Goal: Task Accomplishment & Management: Manage account settings

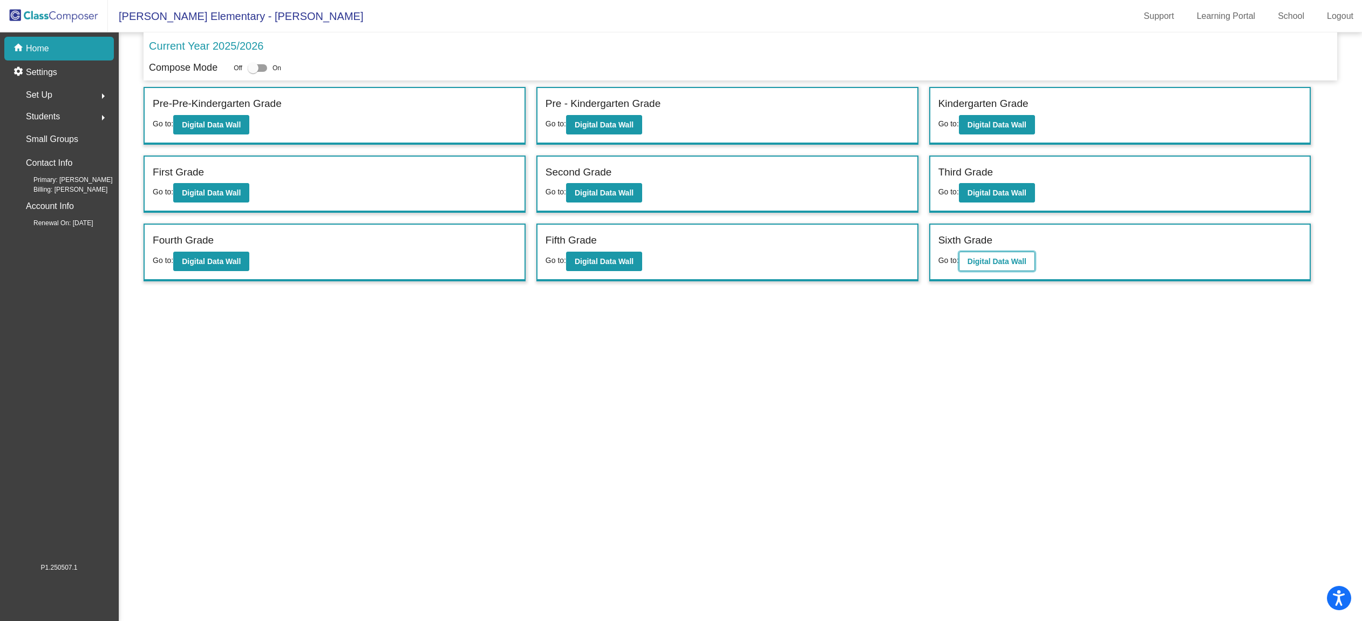
click at [998, 263] on b "Digital Data Wall" at bounding box center [997, 261] width 59 height 9
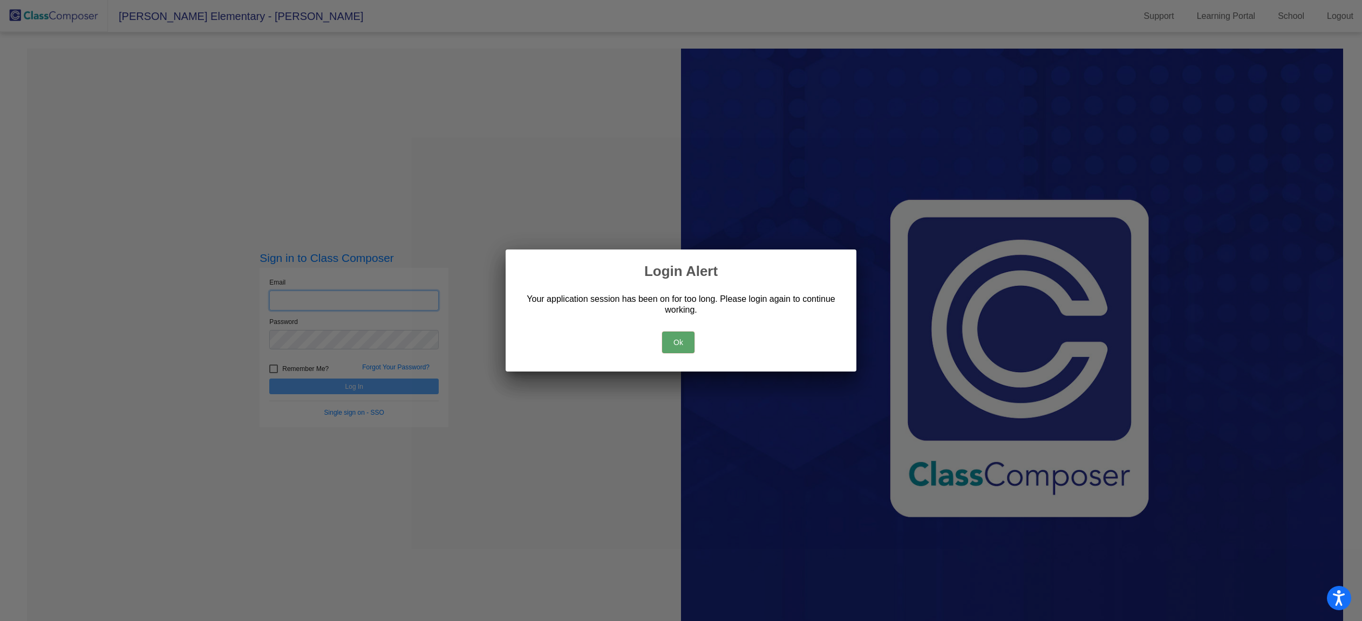
type input "magallonh@svusd.org"
click at [683, 338] on button "Ok" at bounding box center [678, 342] width 32 height 22
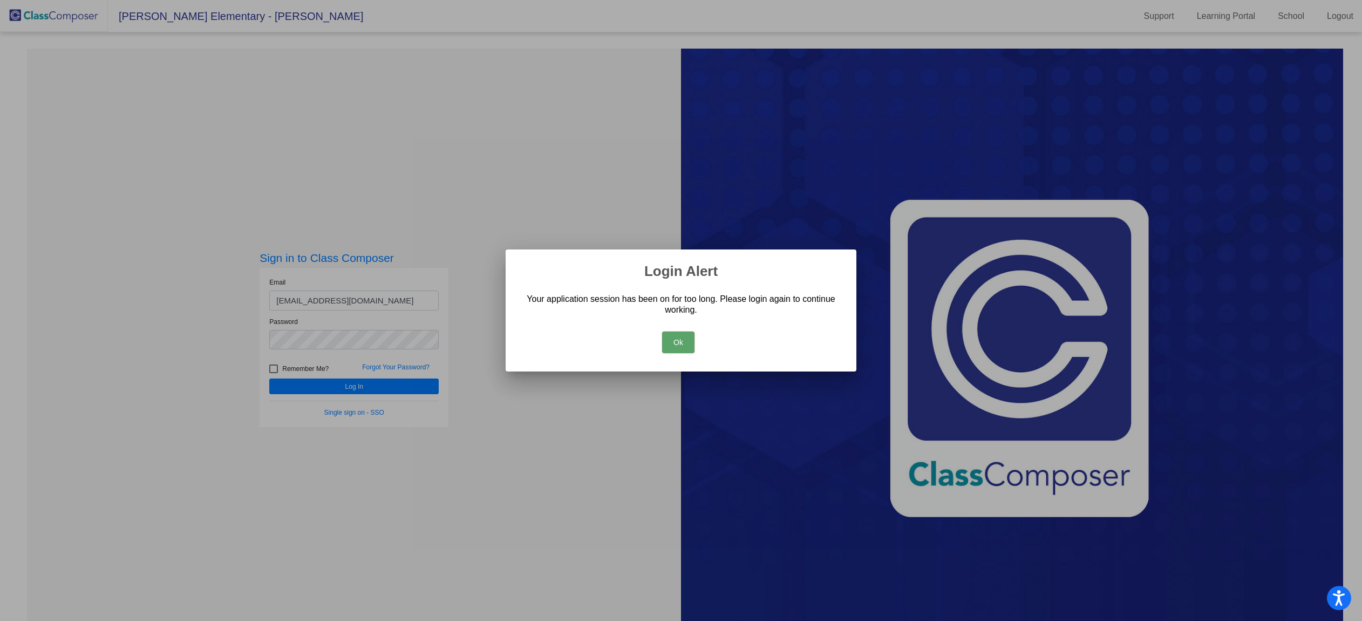
click at [684, 342] on button "Ok" at bounding box center [678, 342] width 32 height 22
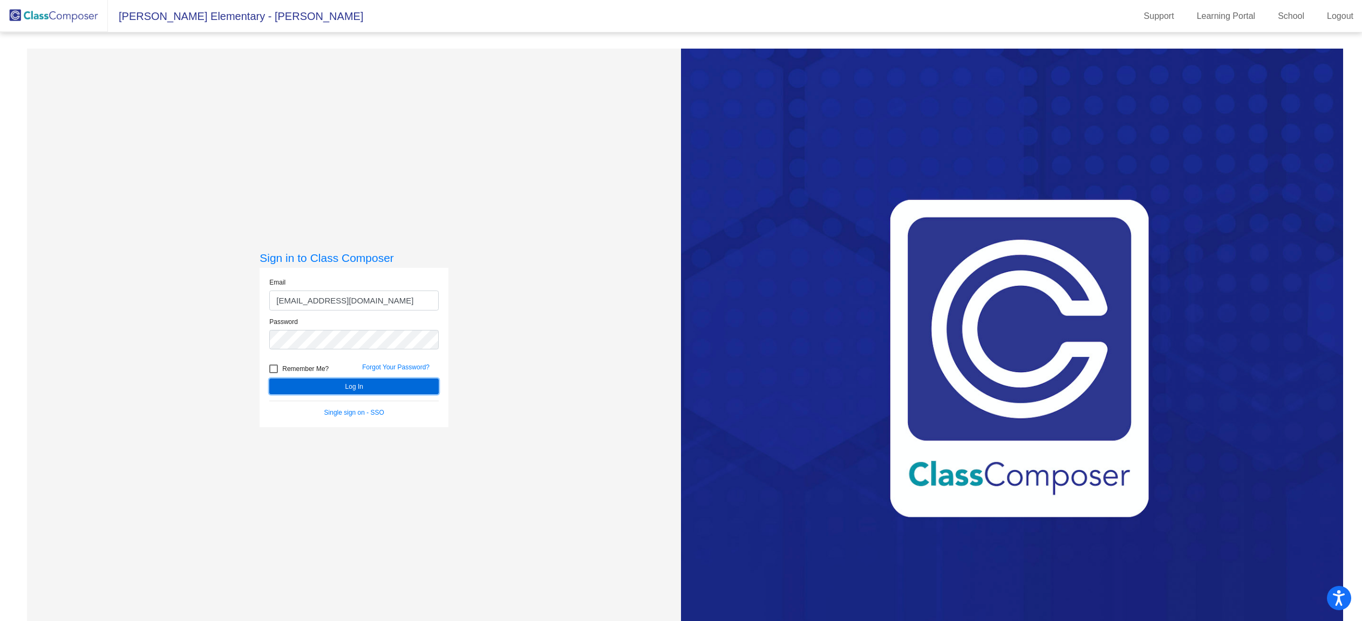
click at [349, 386] on button "Log In" at bounding box center [353, 386] width 169 height 16
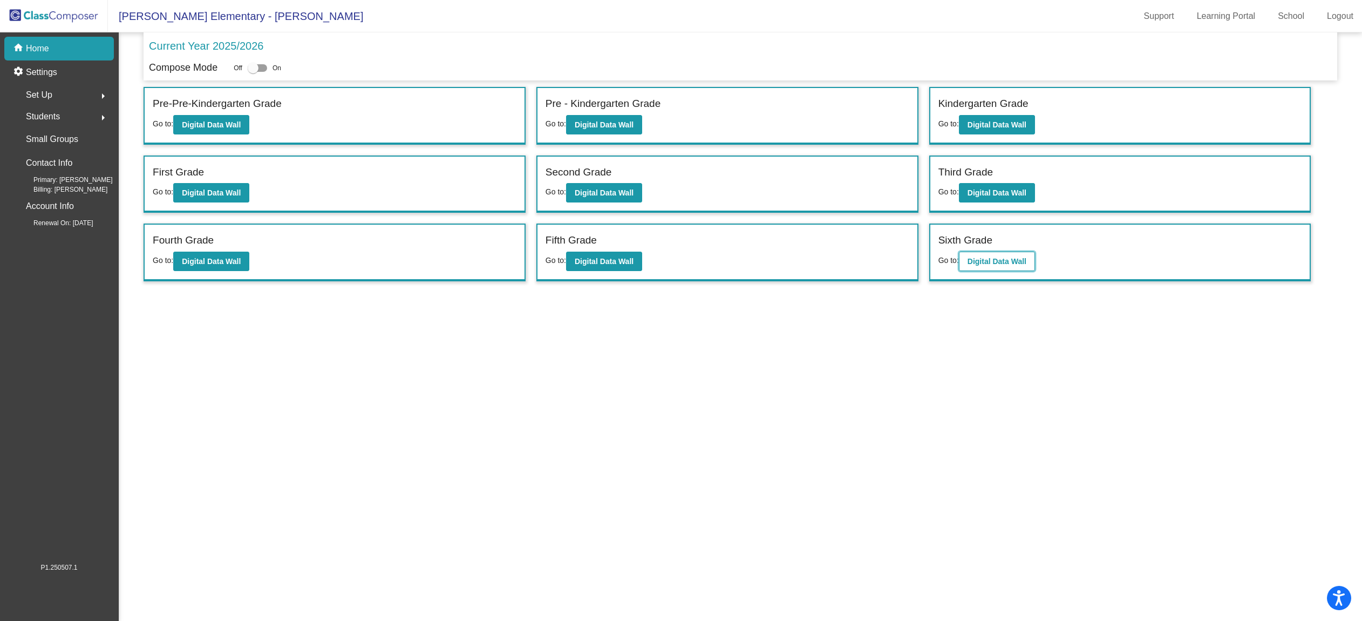
click at [1019, 257] on b "Digital Data Wall" at bounding box center [997, 261] width 59 height 9
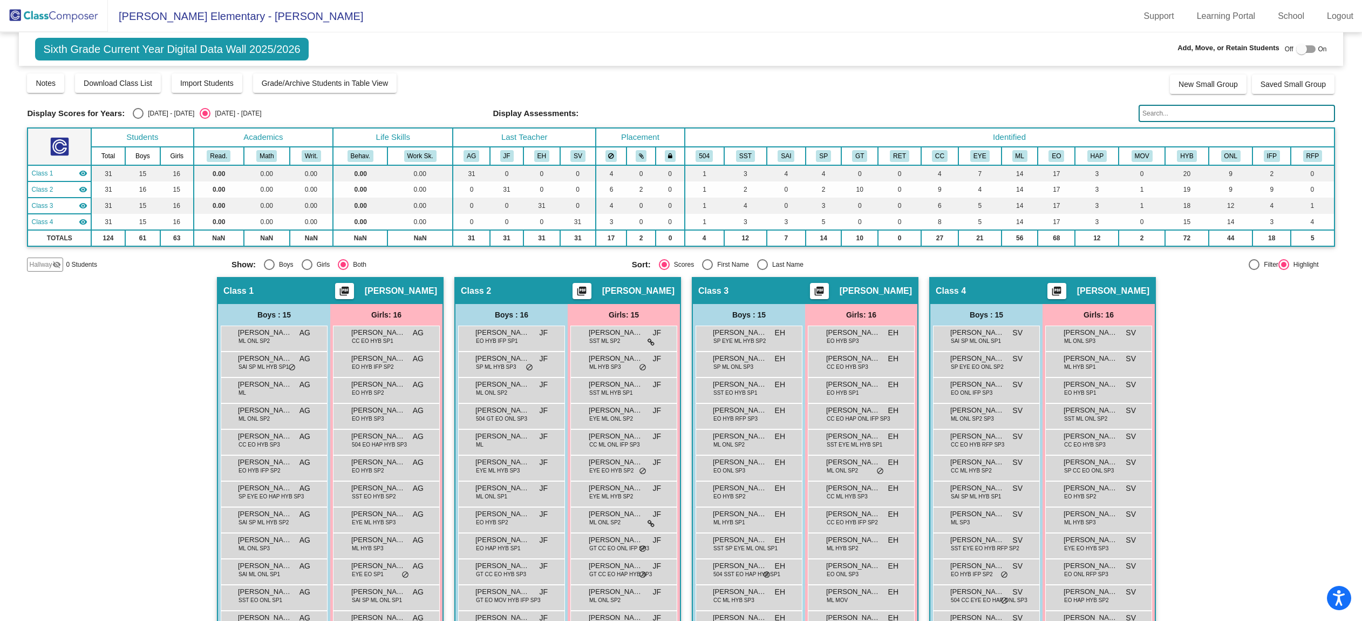
click at [1170, 110] on input "text" at bounding box center [1237, 113] width 196 height 17
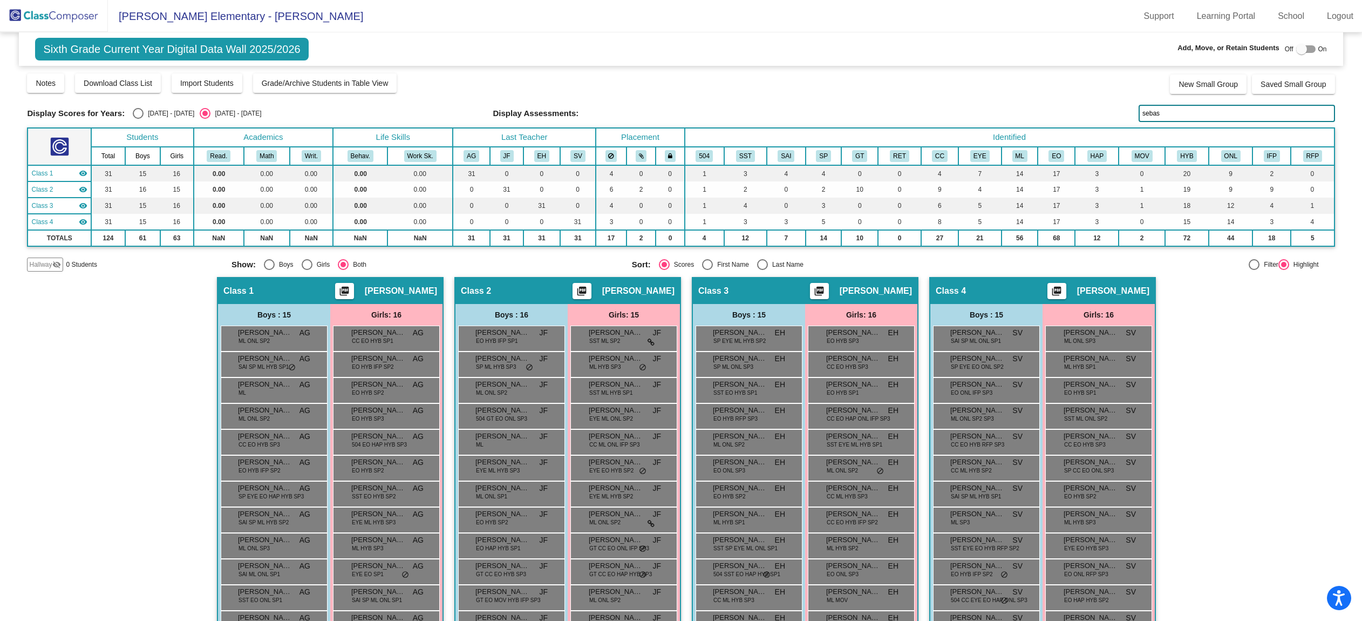
click at [1171, 118] on input "sebas" at bounding box center [1237, 113] width 196 height 17
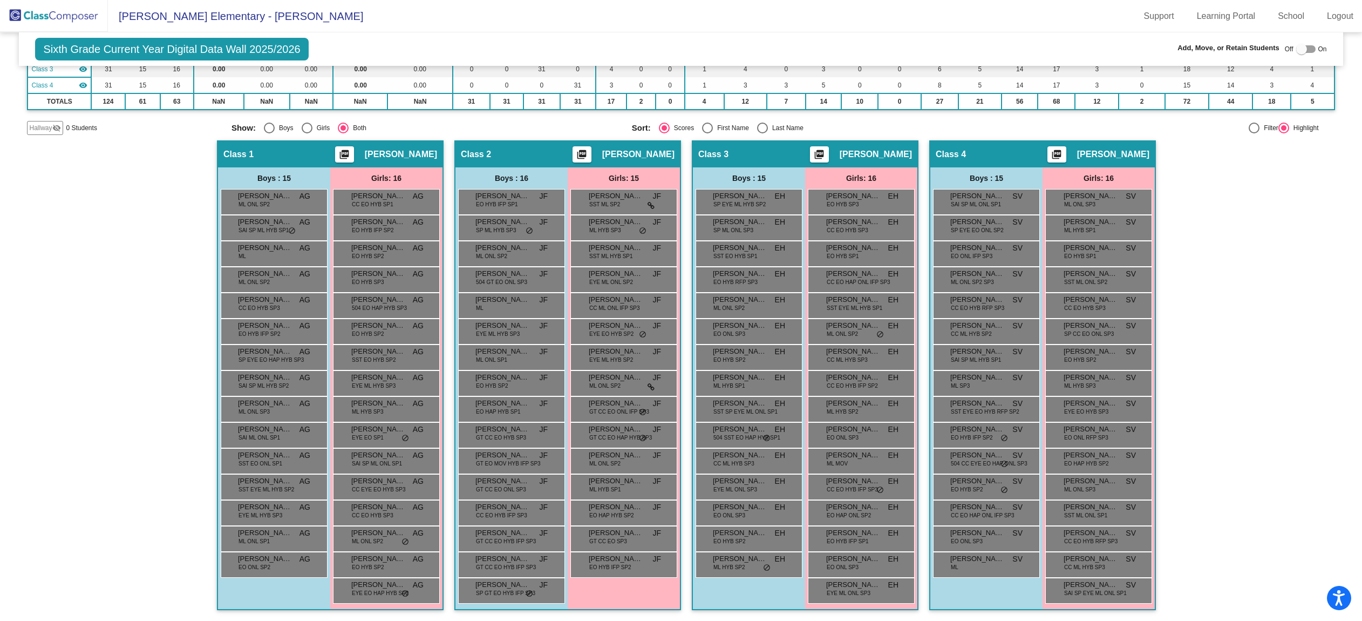
scroll to position [7, 0]
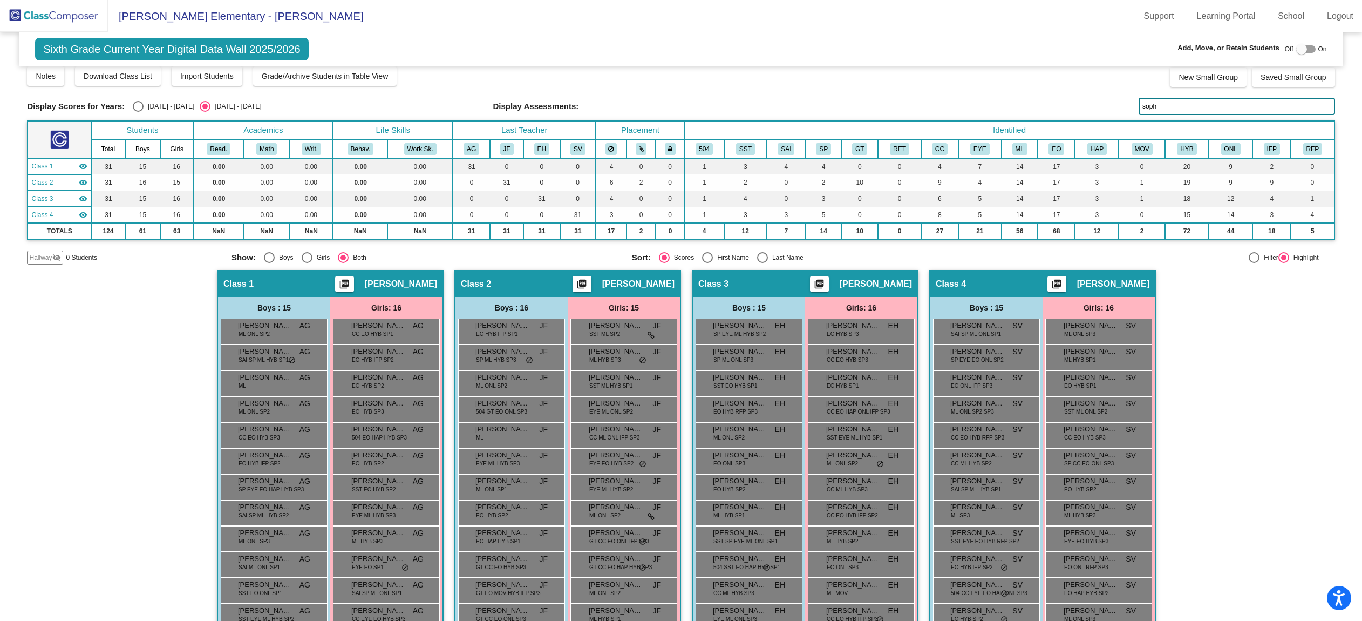
click at [1190, 104] on input "soph" at bounding box center [1237, 106] width 196 height 17
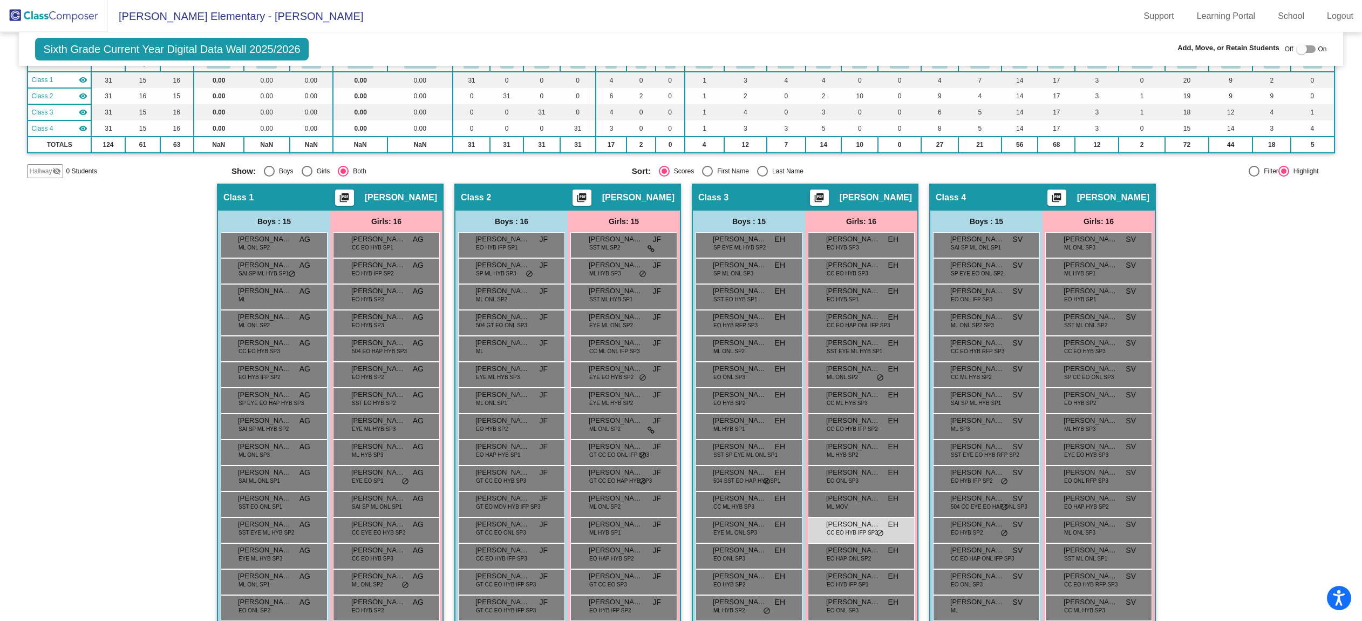
scroll to position [137, 0]
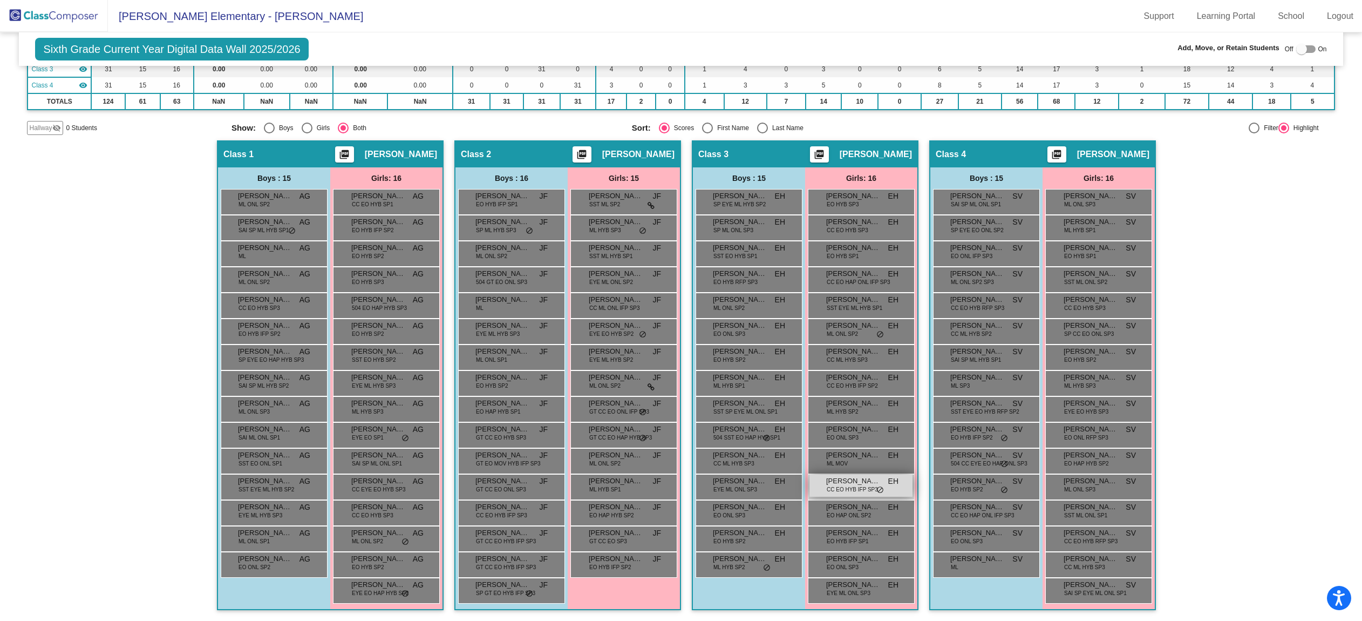
type input "cuev"
click at [834, 493] on span "CC EO HYB IFP SP3" at bounding box center [852, 489] width 51 height 8
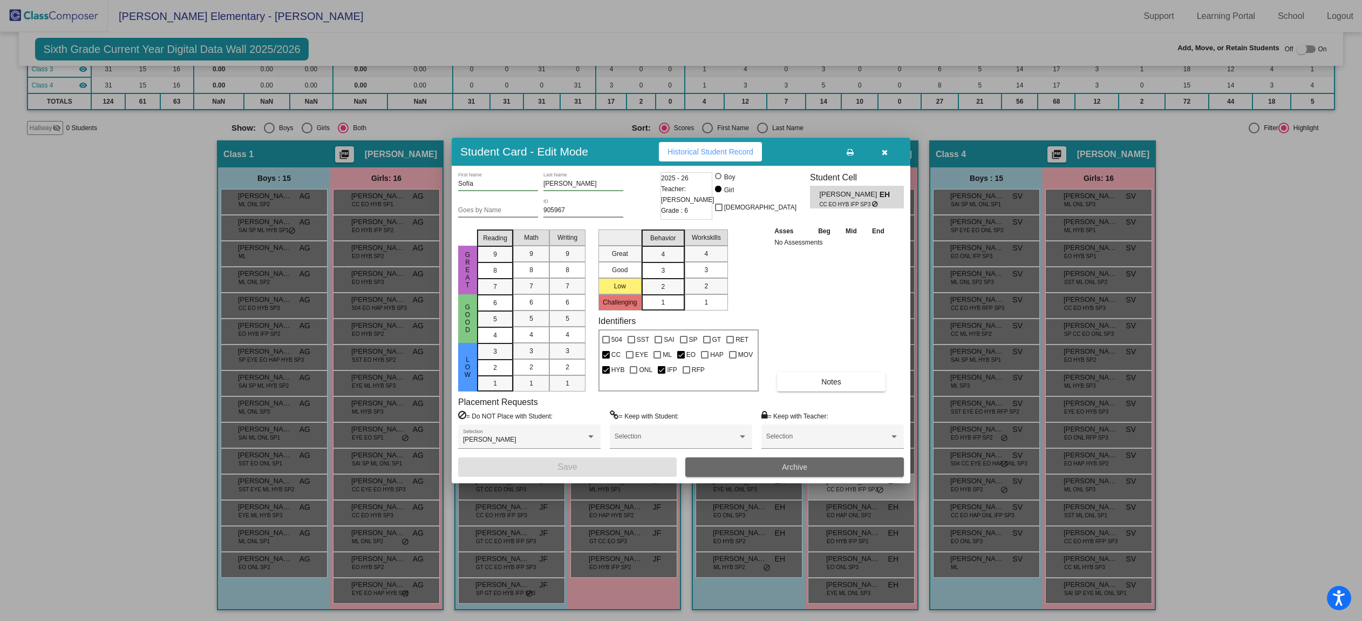
click at [750, 469] on button "Archive" at bounding box center [794, 466] width 219 height 19
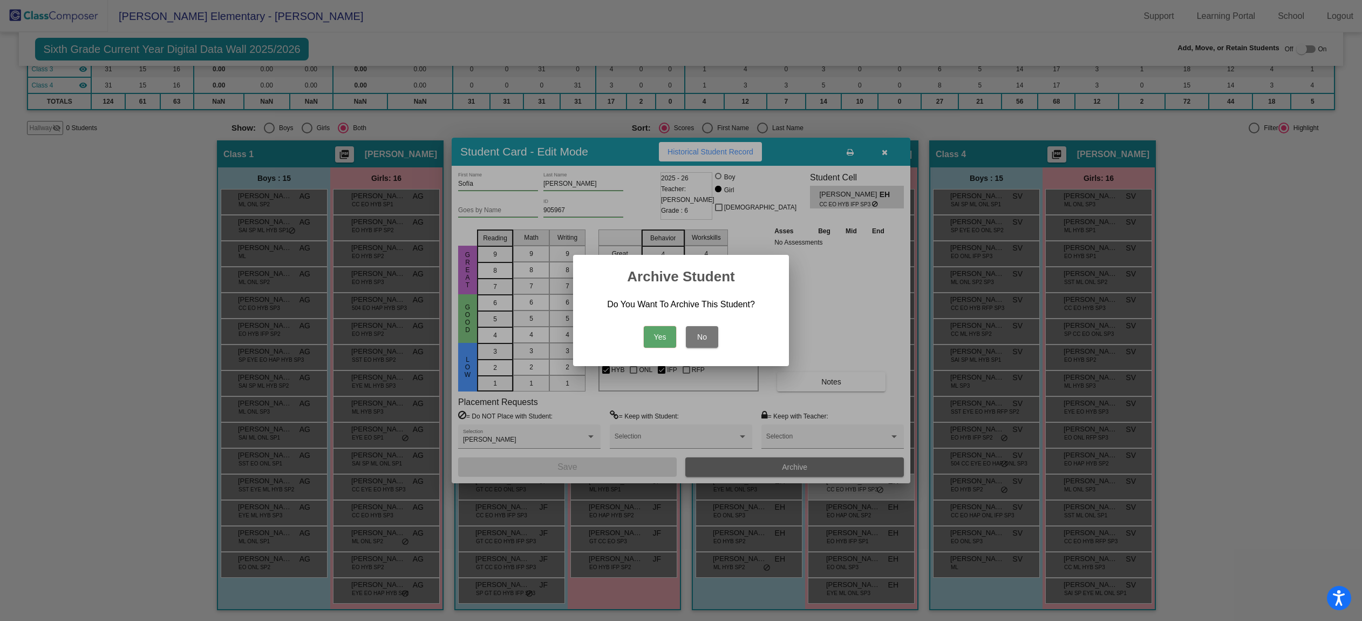
click at [657, 338] on button "Yes" at bounding box center [660, 337] width 32 height 22
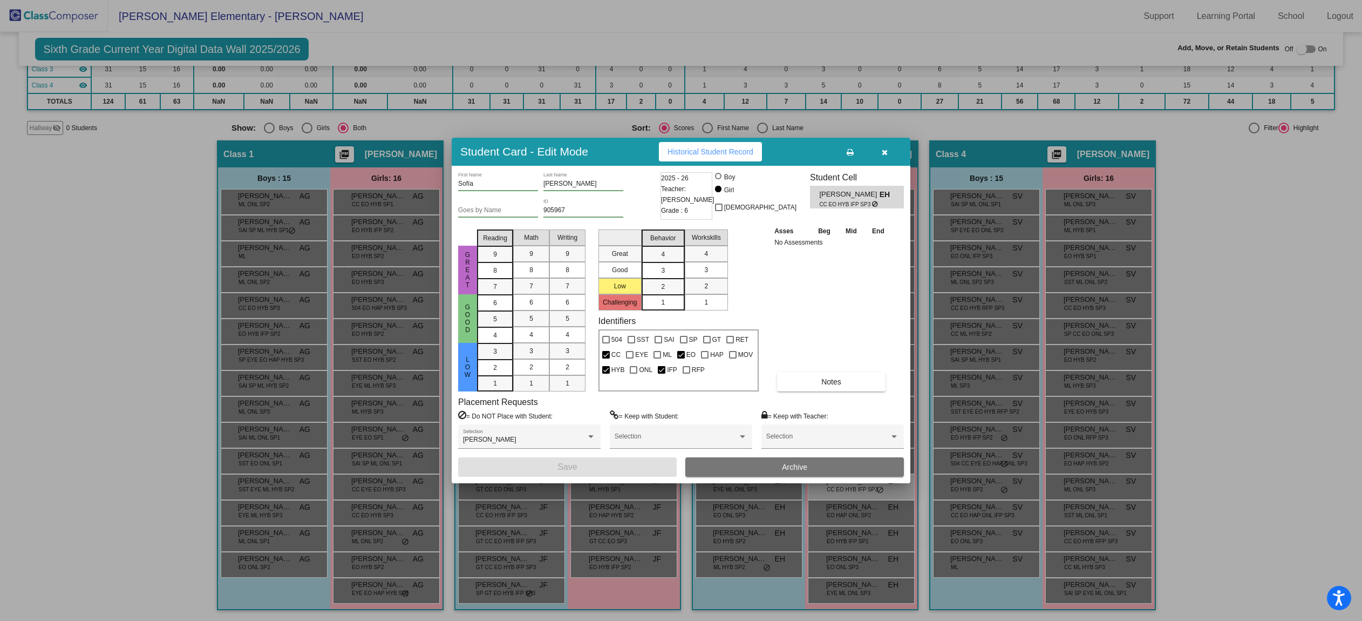
click at [886, 152] on icon "button" at bounding box center [885, 152] width 6 height 8
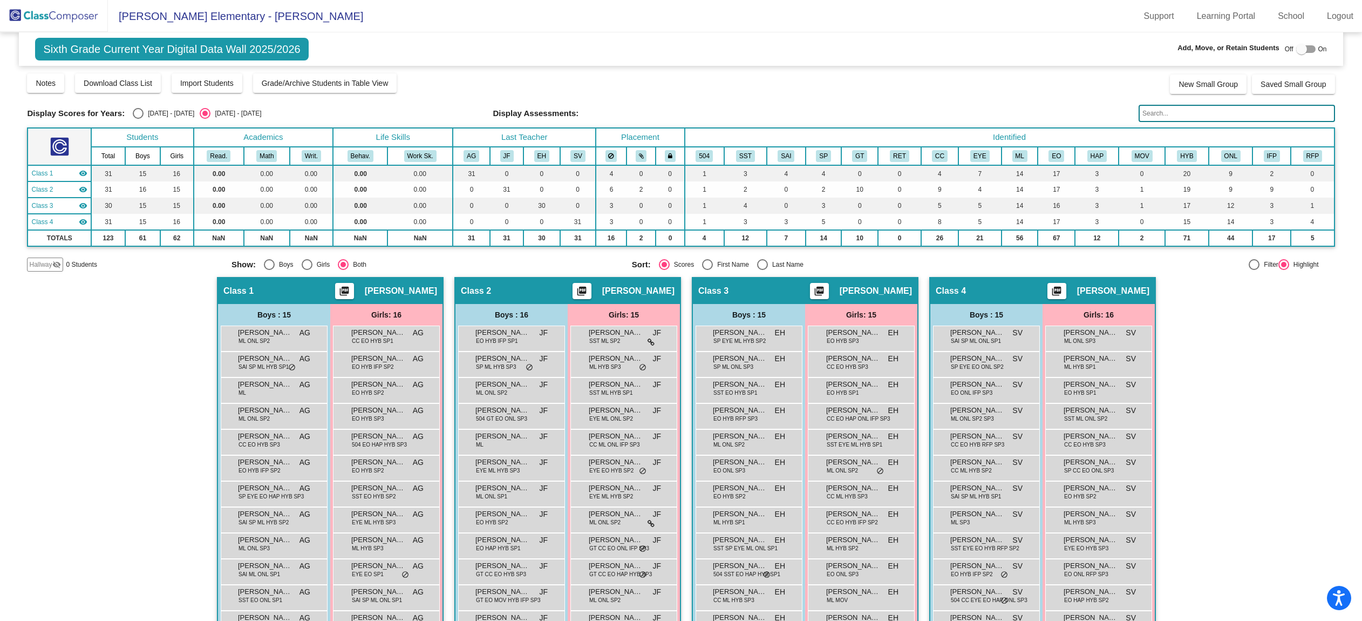
click at [74, 21] on img at bounding box center [54, 16] width 108 height 32
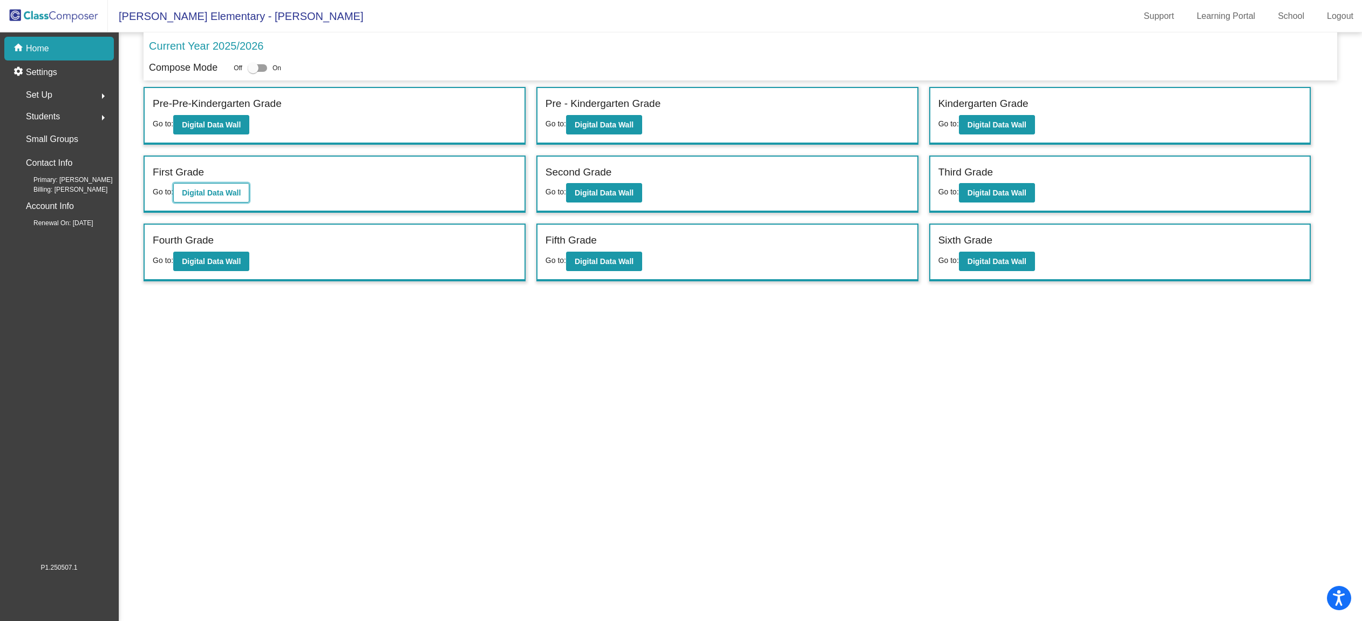
click at [201, 199] on button "Digital Data Wall" at bounding box center [211, 192] width 76 height 19
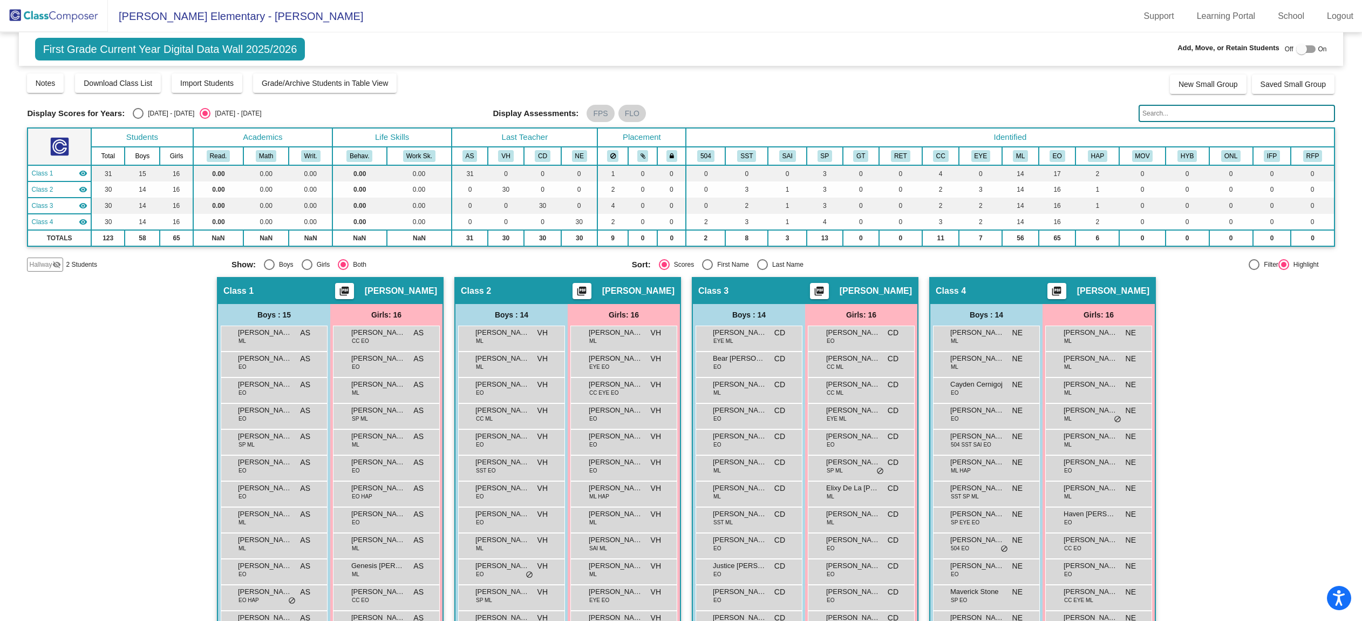
click at [1180, 117] on input "text" at bounding box center [1237, 113] width 196 height 17
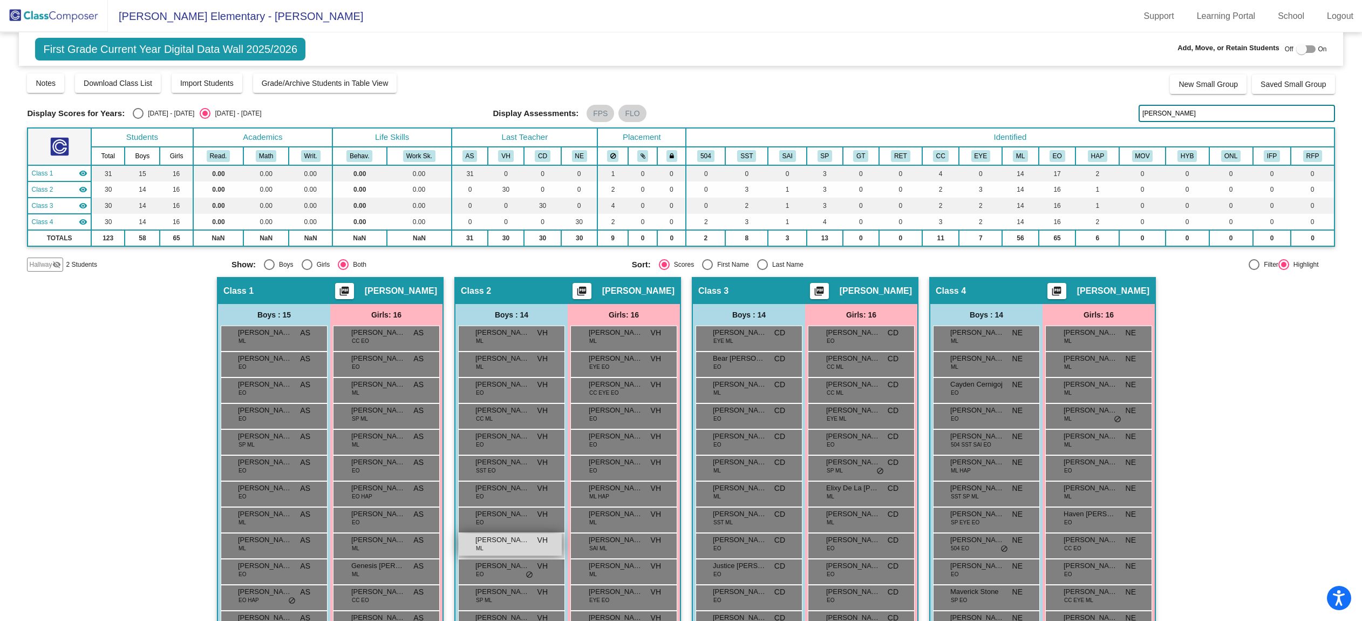
type input "[PERSON_NAME]"
click at [488, 544] on span "[PERSON_NAME]" at bounding box center [502, 539] width 54 height 11
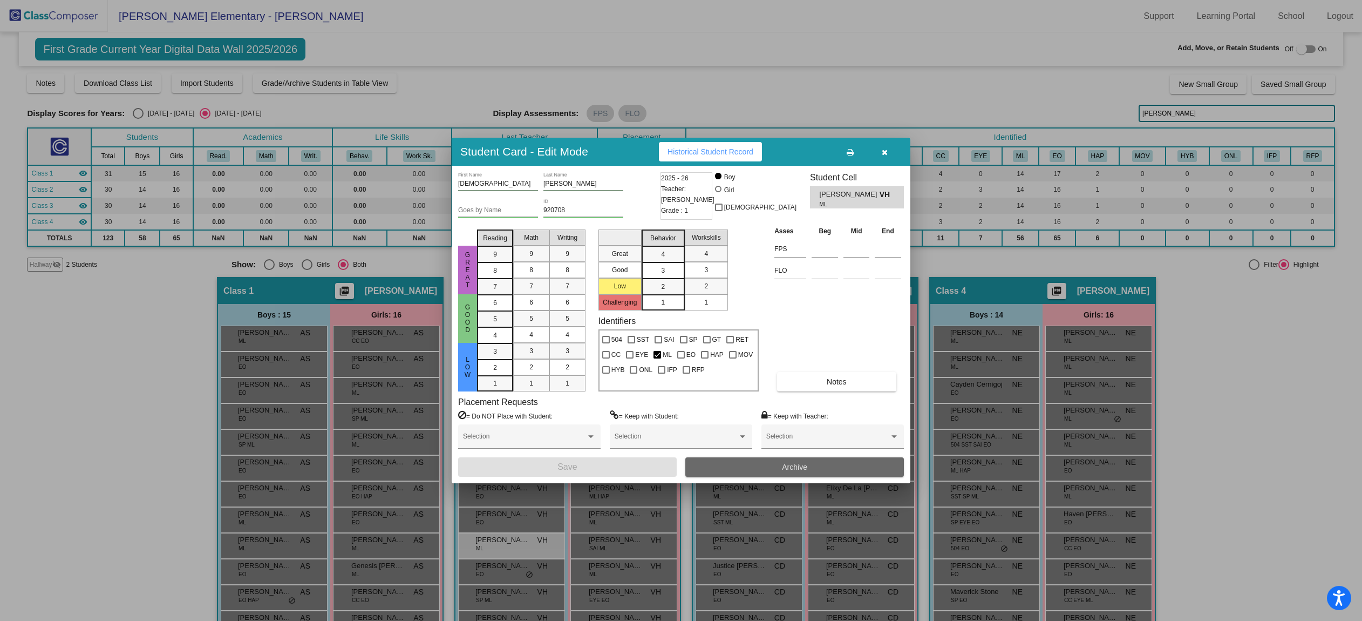
click at [787, 463] on span "Archive" at bounding box center [794, 467] width 25 height 9
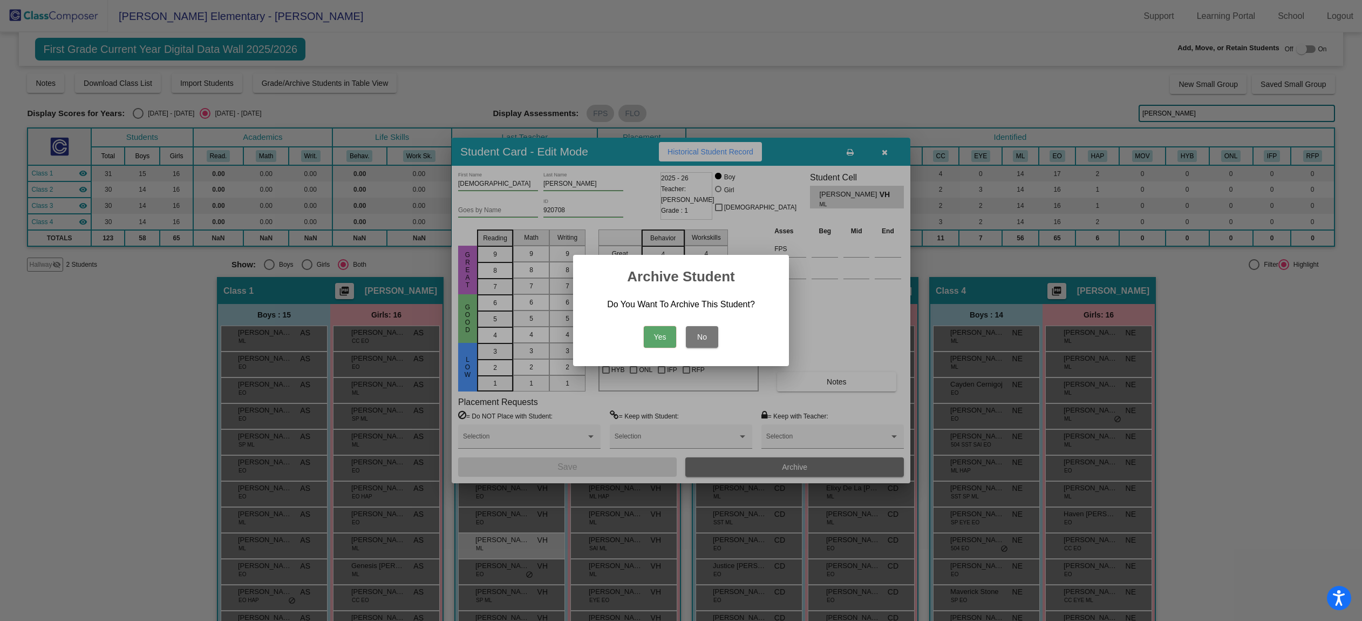
click at [658, 342] on button "Yes" at bounding box center [660, 337] width 32 height 22
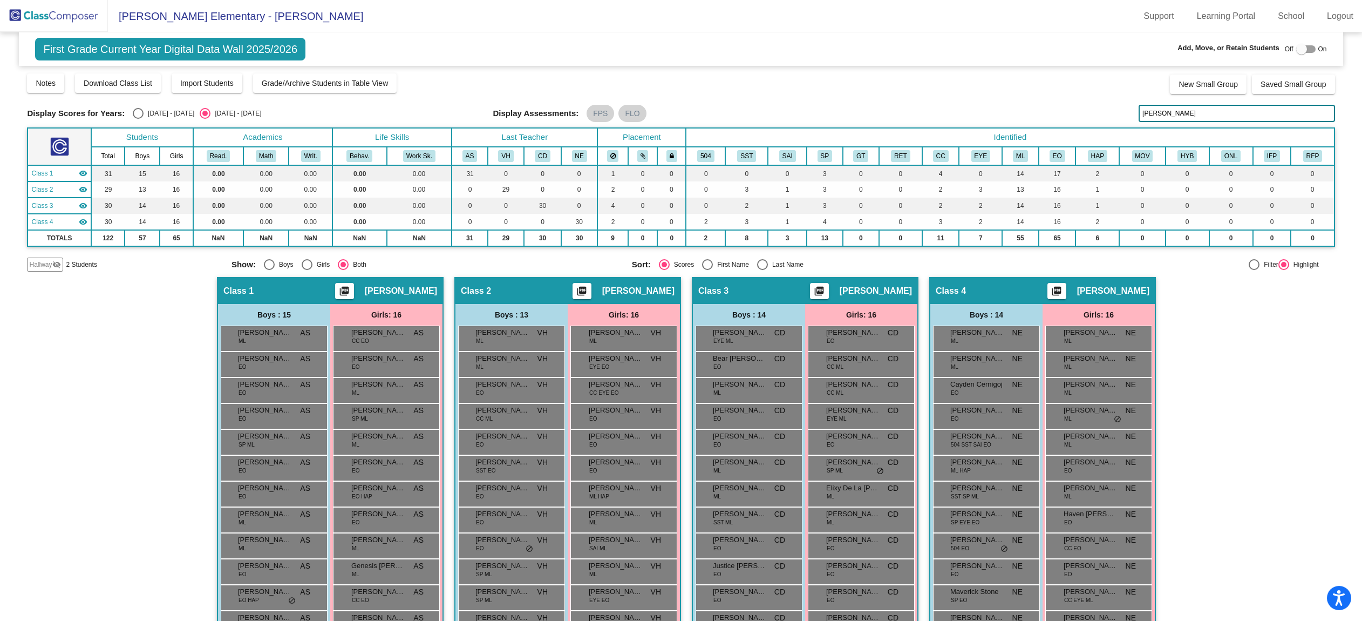
click at [58, 14] on img at bounding box center [54, 16] width 108 height 32
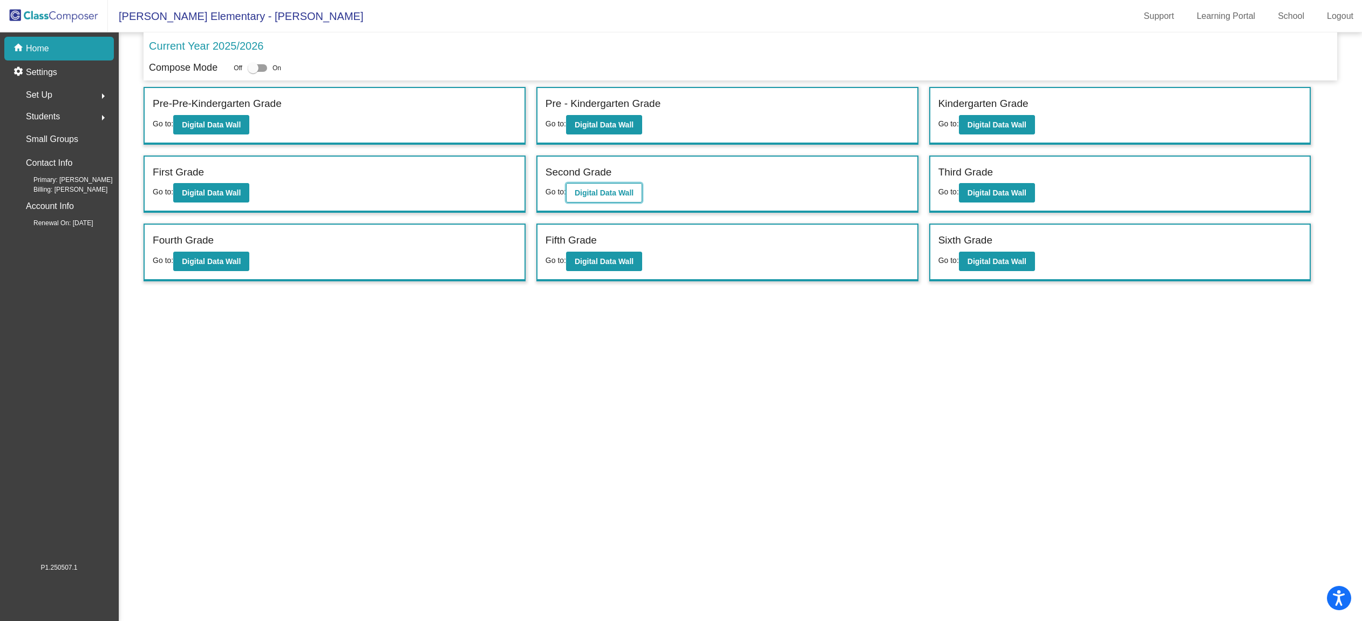
click at [615, 198] on button "Digital Data Wall" at bounding box center [604, 192] width 76 height 19
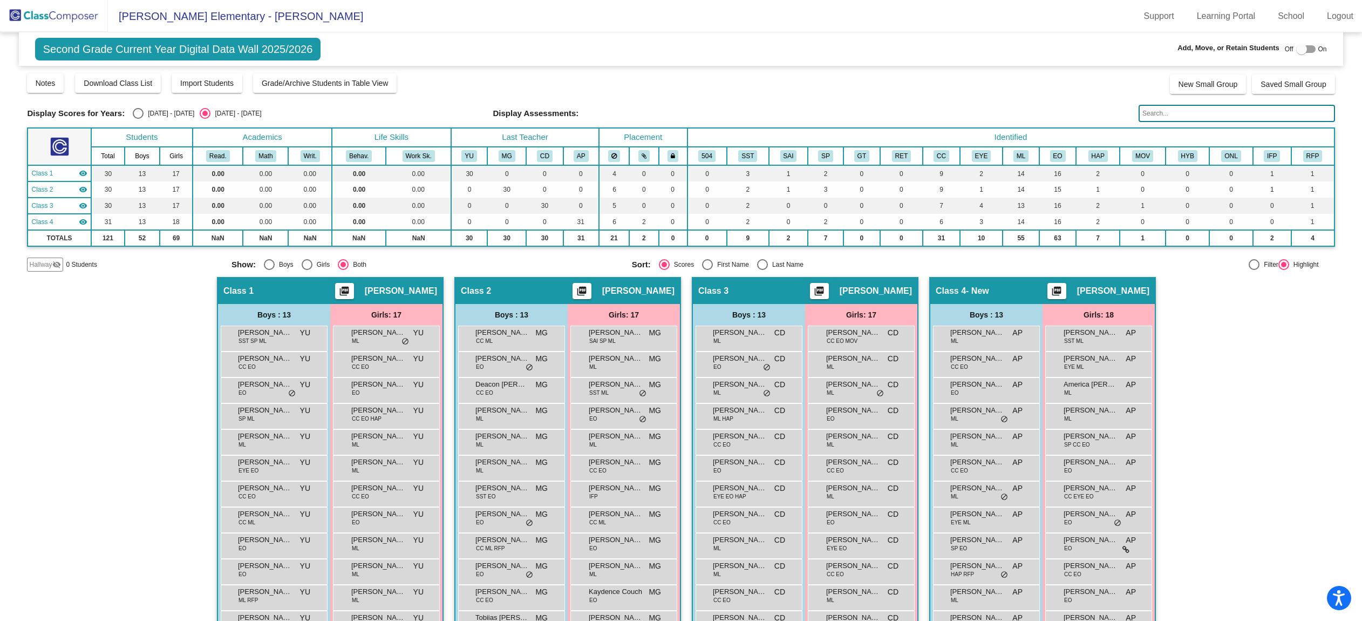
click at [1153, 117] on input "text" at bounding box center [1237, 113] width 196 height 17
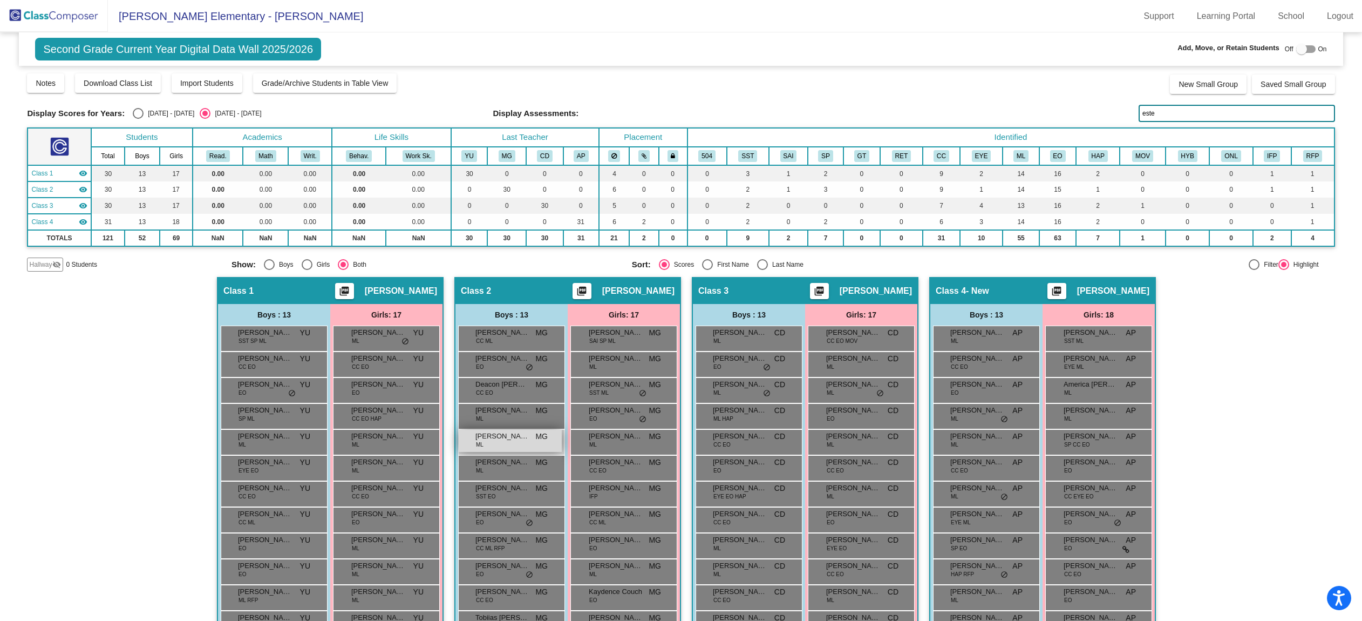
type input "este"
click at [502, 439] on span "[PERSON_NAME]" at bounding box center [502, 436] width 54 height 11
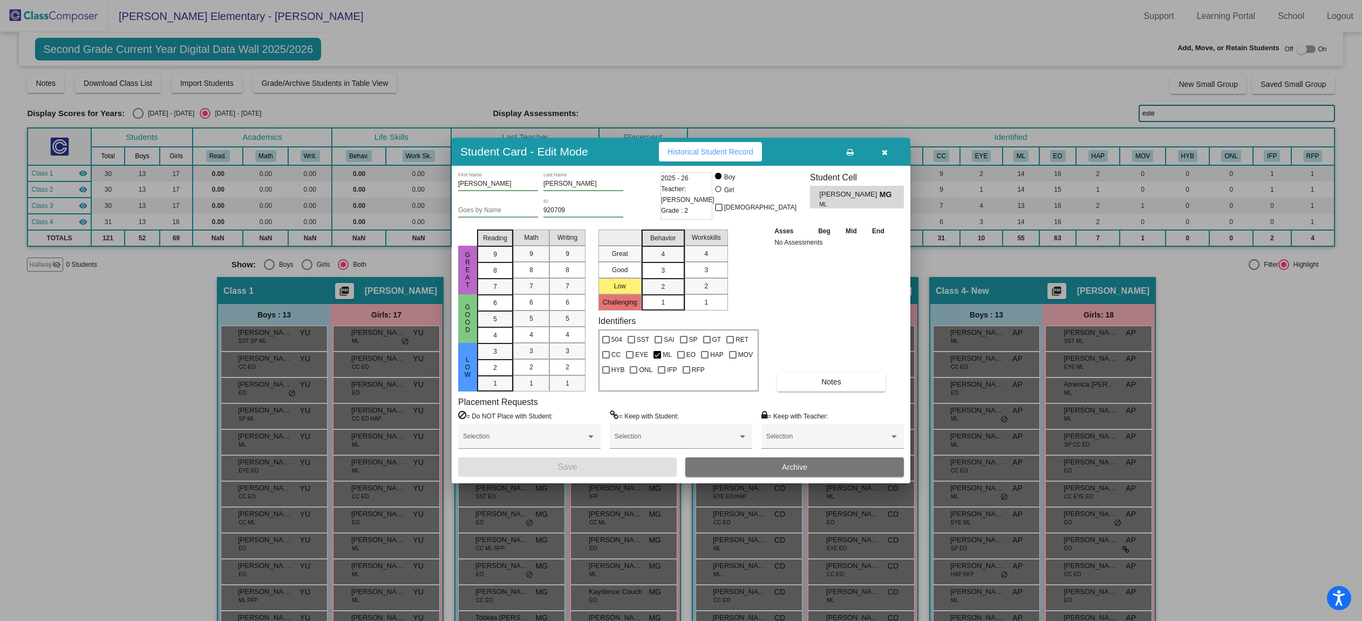
click at [736, 456] on div "Selection" at bounding box center [681, 440] width 142 height 33
click at [736, 467] on button "Archive" at bounding box center [794, 466] width 219 height 19
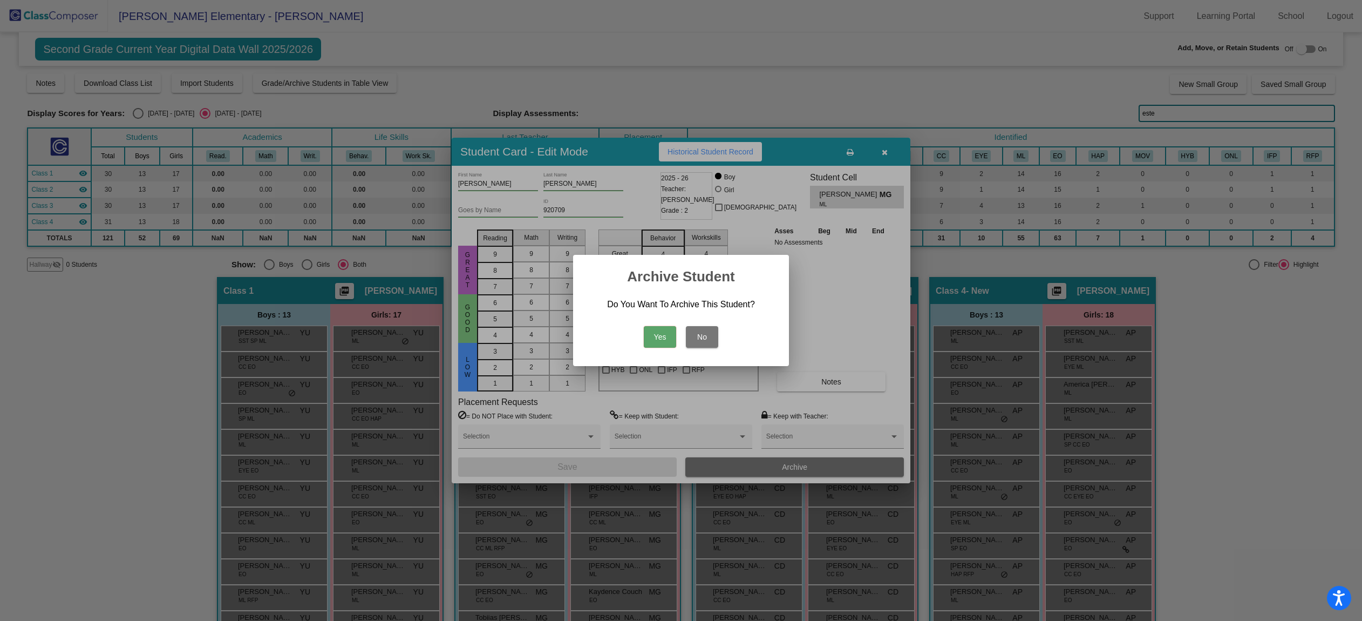
click at [662, 331] on button "Yes" at bounding box center [660, 337] width 32 height 22
